Goal: Use online tool/utility: Utilize a website feature to perform a specific function

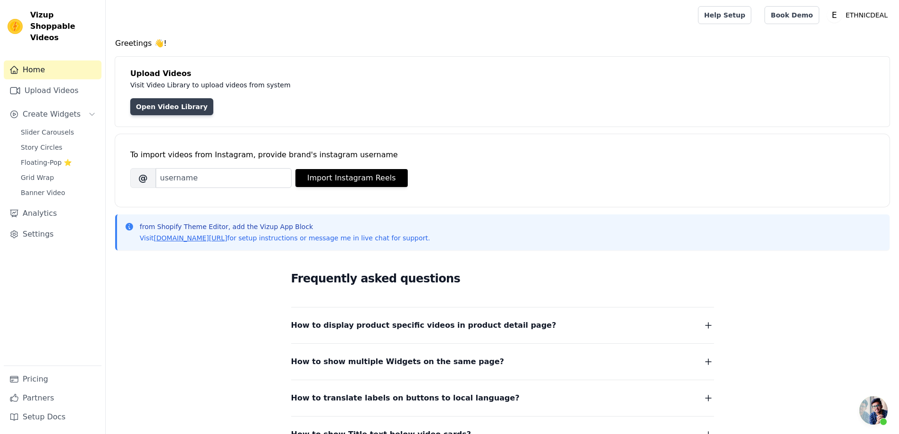
scroll to position [376, 0]
click at [174, 105] on link "Open Video Library" at bounding box center [171, 106] width 83 height 17
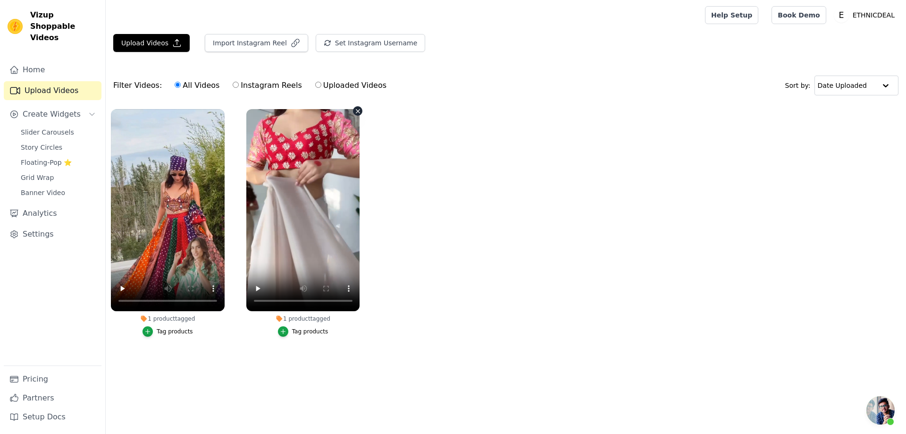
scroll to position [377, 0]
click at [163, 46] on button "Upload Videos" at bounding box center [151, 43] width 76 height 18
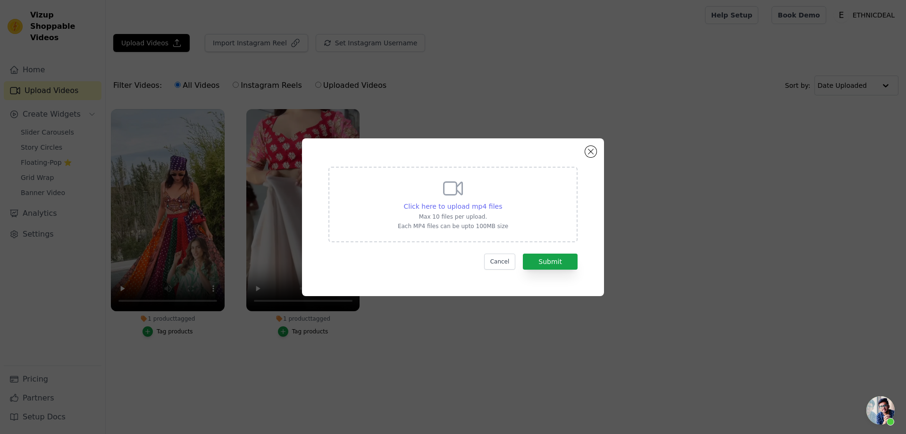
click at [453, 203] on span "Click here to upload mp4 files" at bounding box center [453, 207] width 99 height 8
click at [502, 201] on input "Click here to upload mp4 files Max 10 files per upload. Each MP4 files can be u…" at bounding box center [502, 201] width 0 height 0
type input "C:\fakepath\TF-315 Reel 5.mp4"
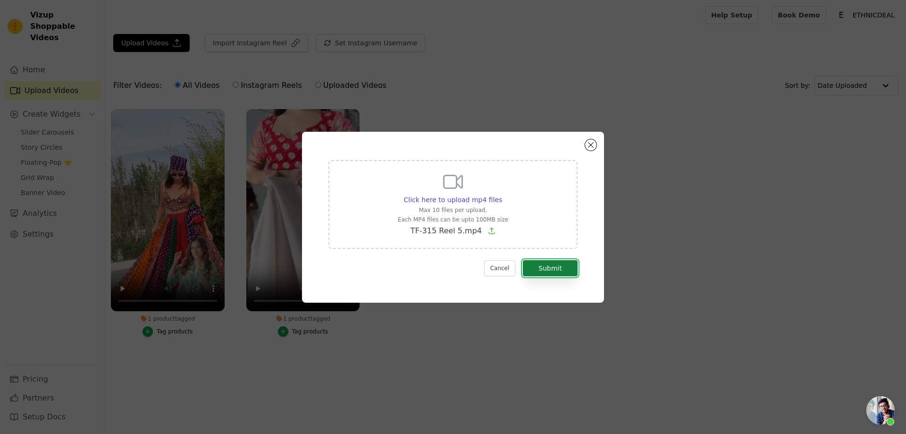
click at [558, 272] on button "Submit" at bounding box center [550, 268] width 55 height 16
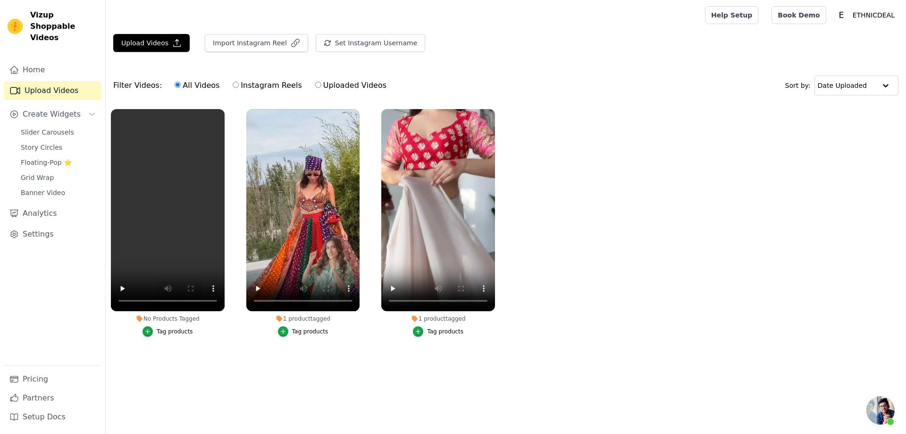
scroll to position [377, 0]
click at [170, 330] on div "Tag products" at bounding box center [175, 332] width 36 height 8
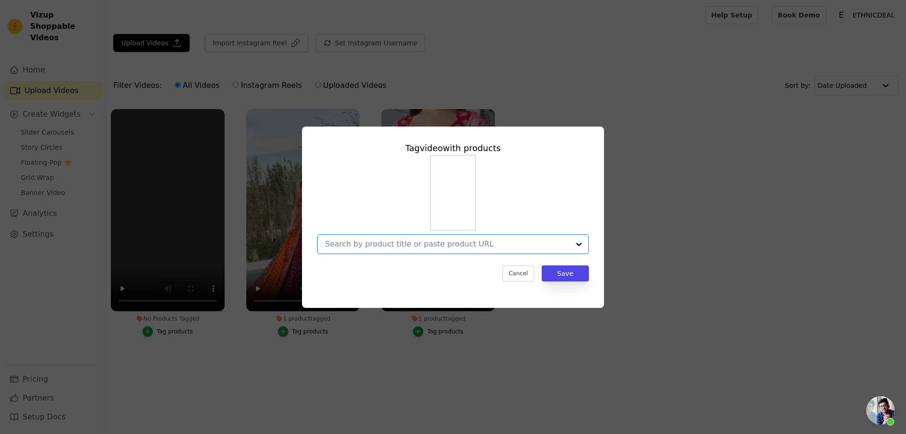
click at [391, 247] on input "No Products Tagged Tag video with products Option undefined, selected. Select i…" at bounding box center [447, 243] width 245 height 9
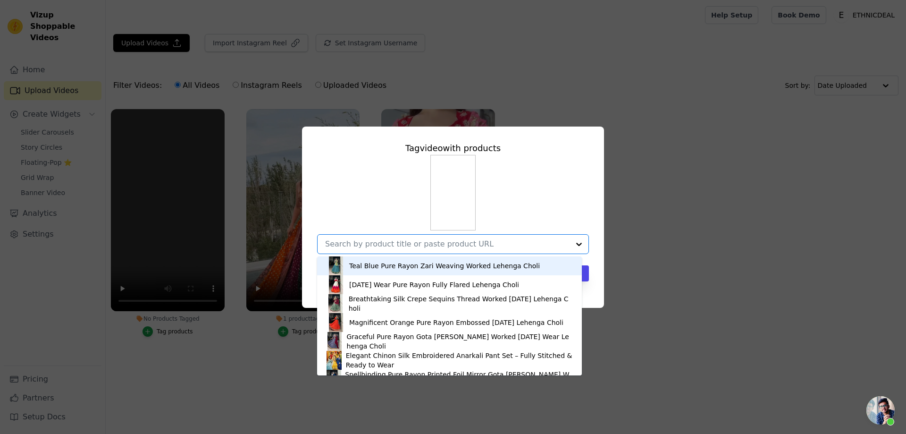
paste input "Stylish Black Embroidered Top & Pure Butti Flairy Palazzo Set"
type input "Stylish Black Embroidered Top & Pure Butti Flairy Palazzo Set"
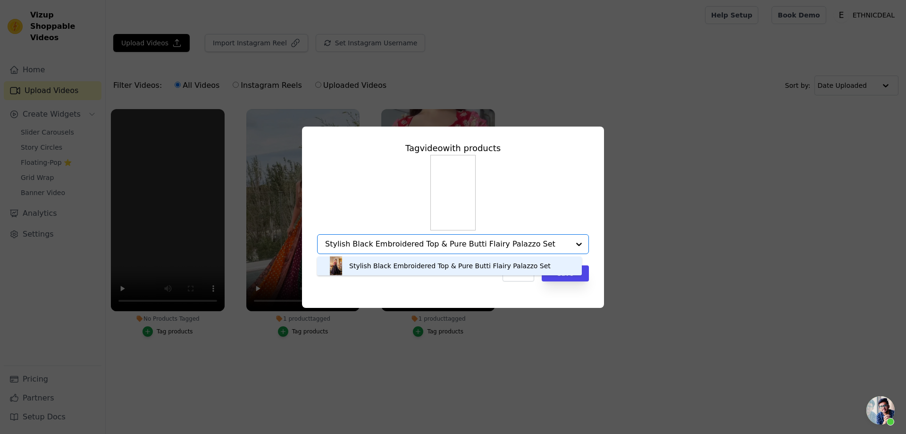
click at [388, 261] on div "Stylish Black Embroidered Top & Pure Butti Flairy Palazzo Set" at bounding box center [450, 265] width 246 height 19
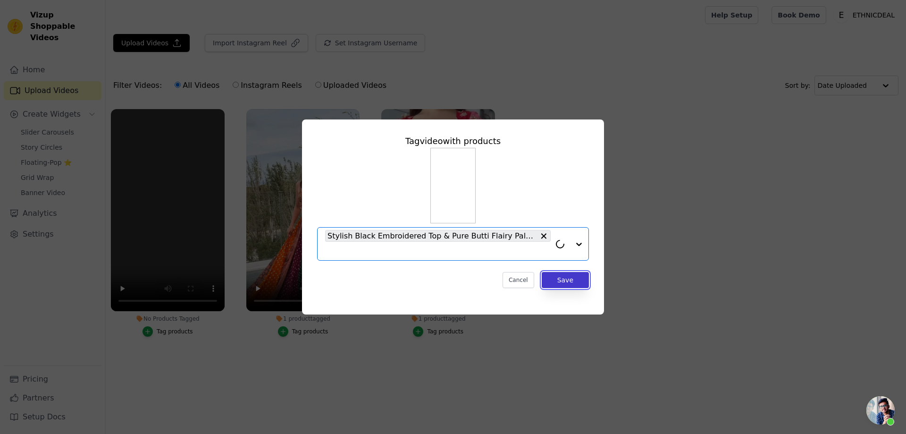
click at [563, 281] on button "Save" at bounding box center [565, 280] width 47 height 16
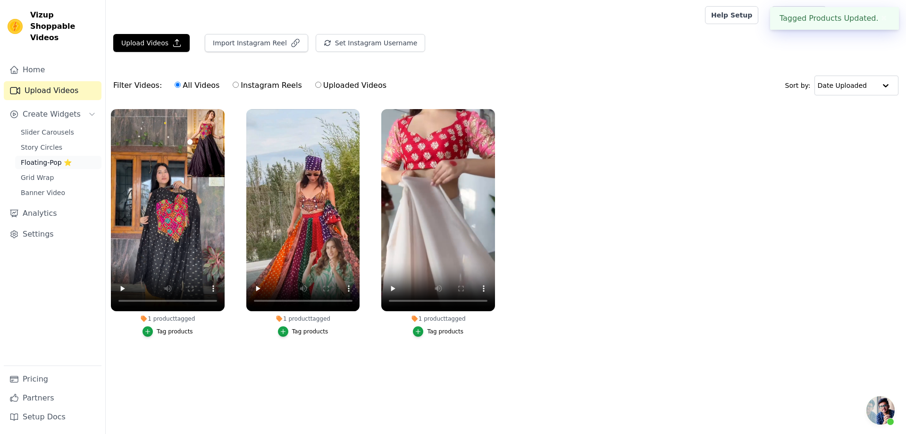
click at [49, 158] on span "Floating-Pop ⭐" at bounding box center [46, 162] width 51 height 9
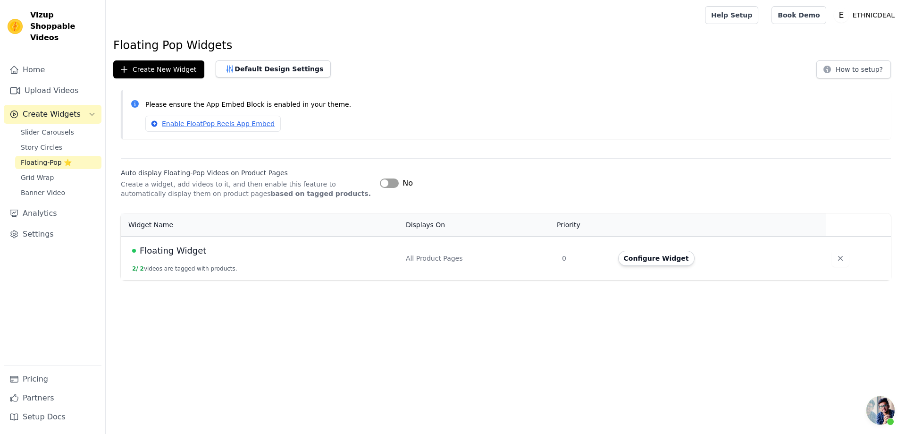
click at [169, 249] on span "Floating Widget" at bounding box center [173, 250] width 67 height 13
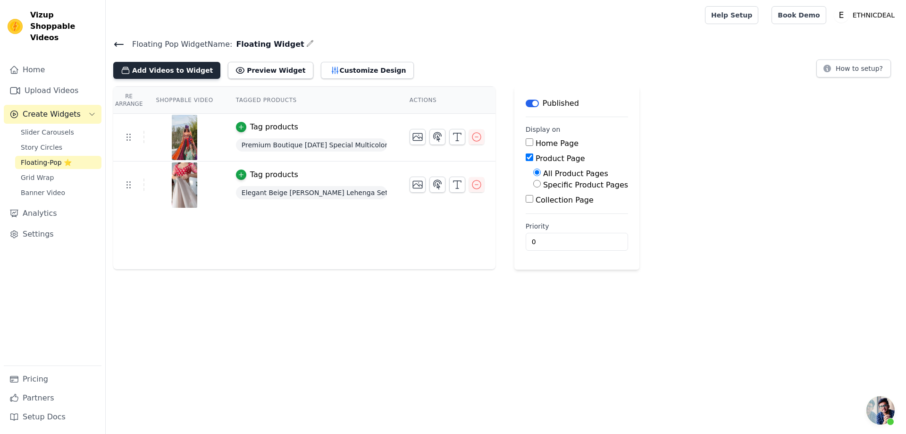
click at [158, 68] on button "Add Videos to Widget" at bounding box center [166, 70] width 107 height 17
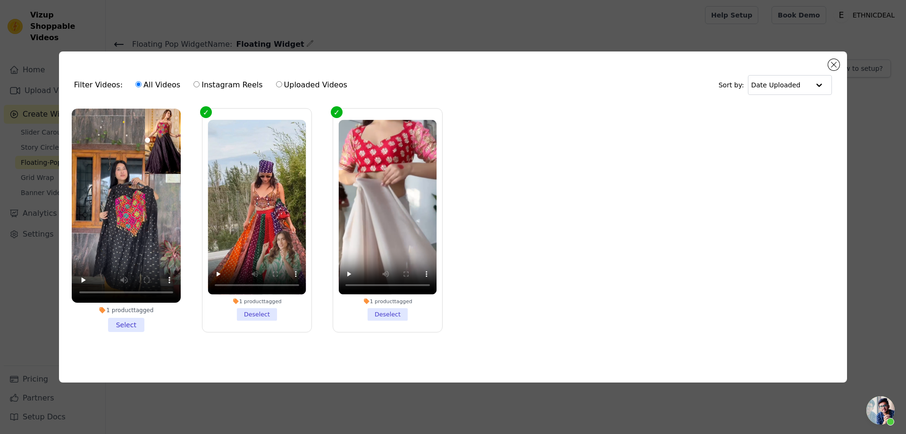
click at [129, 325] on li "1 product tagged Select" at bounding box center [126, 220] width 109 height 223
click at [0, 0] on input "1 product tagged Select" at bounding box center [0, 0] width 0 height 0
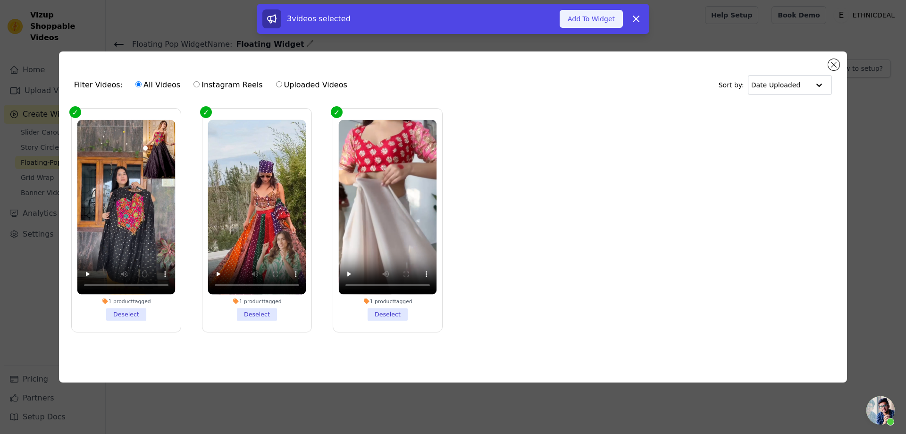
click at [582, 18] on button "Add To Widget" at bounding box center [591, 19] width 63 height 18
